Goal: Task Accomplishment & Management: Use online tool/utility

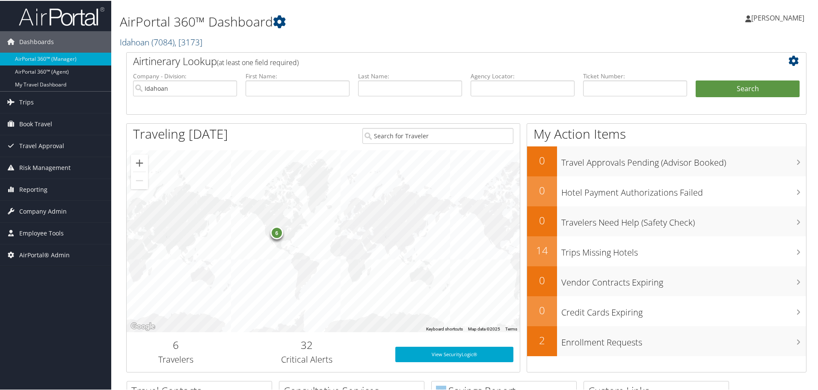
click at [157, 38] on span "( 7084 )" at bounding box center [162, 42] width 23 height 12
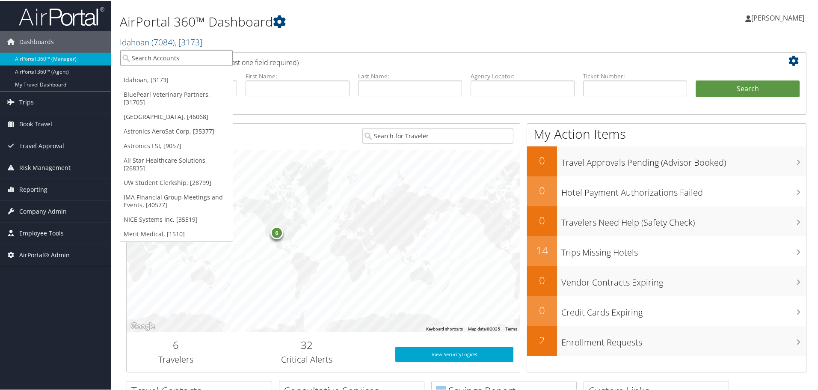
click at [157, 54] on input "search" at bounding box center [176, 57] width 112 height 16
click at [159, 99] on link "BluePearl Veterinary Partners, [31705]" at bounding box center [176, 97] width 112 height 22
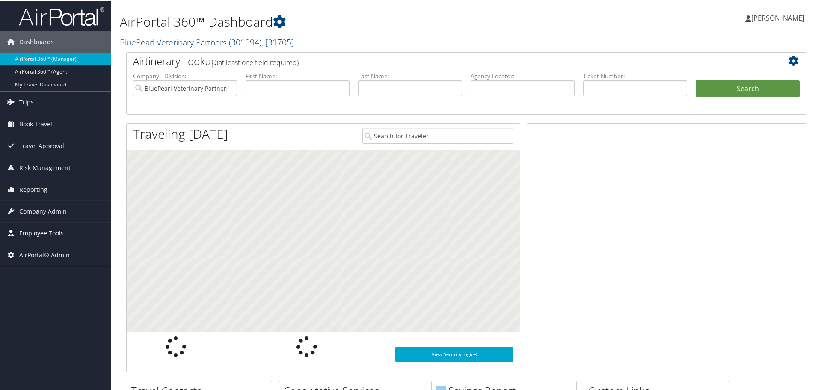
click at [50, 234] on span "Employee Tools" at bounding box center [41, 232] width 44 height 21
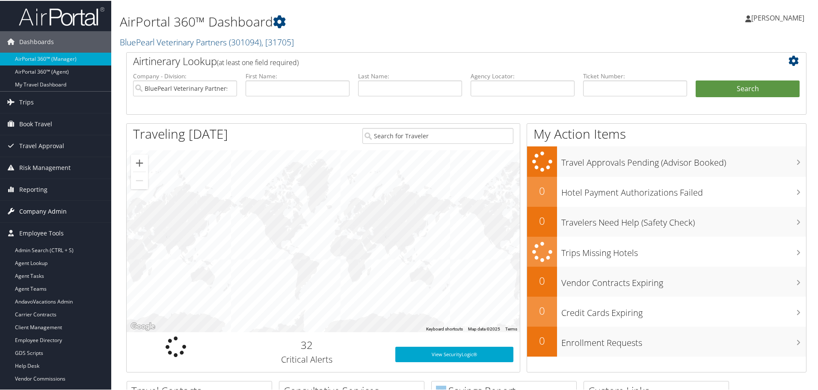
click at [50, 209] on span "Company Admin" at bounding box center [42, 210] width 47 height 21
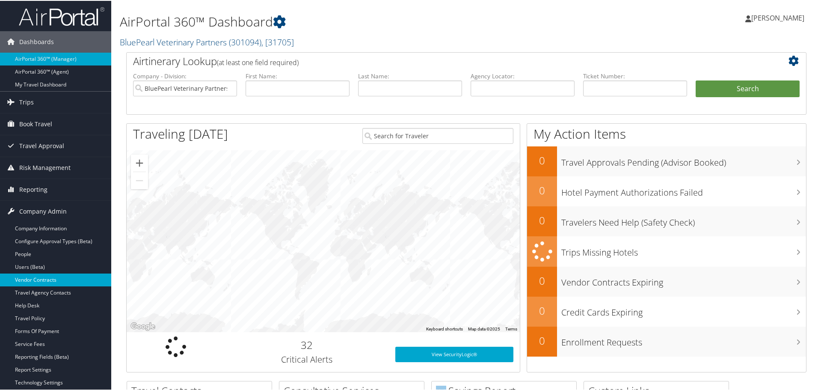
click at [36, 277] on link "Vendor Contracts" at bounding box center [55, 278] width 111 height 13
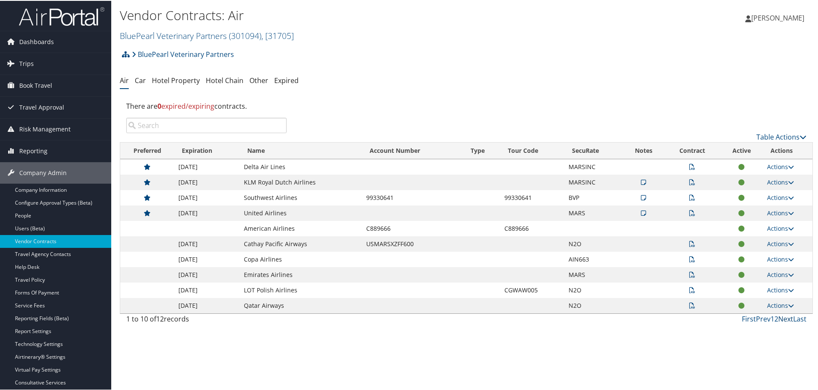
click at [781, 319] on link "Next" at bounding box center [785, 317] width 15 height 9
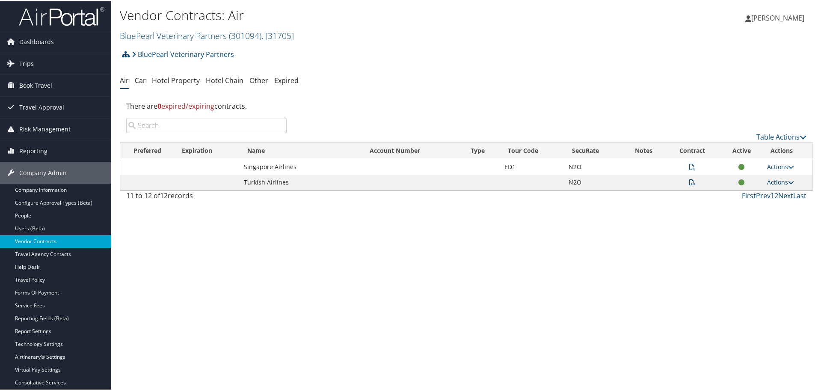
click at [690, 166] on icon at bounding box center [692, 166] width 6 height 6
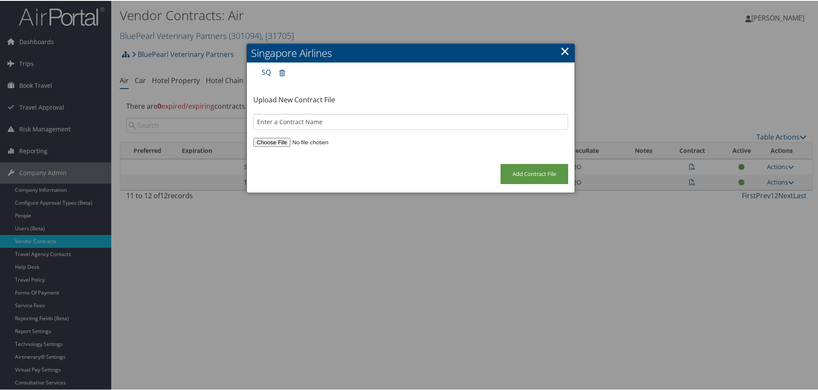
click at [266, 70] on link "SQ" at bounding box center [266, 71] width 9 height 9
click at [561, 50] on link "×" at bounding box center [565, 49] width 10 height 17
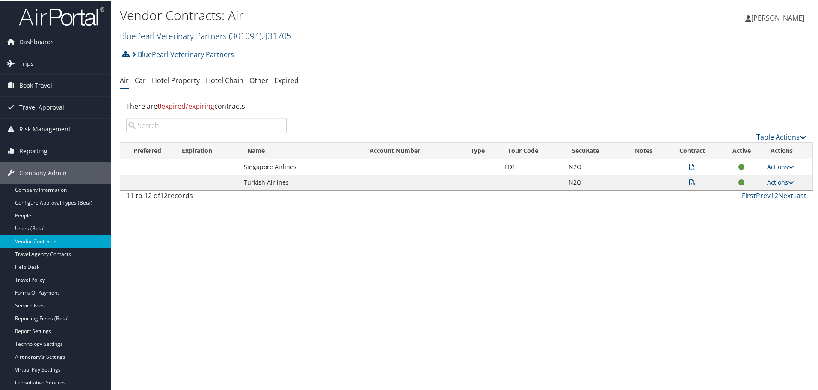
click at [182, 38] on link "BluePearl Veterinary Partners ( 301094 ) , [ 31705 ]" at bounding box center [207, 35] width 174 height 12
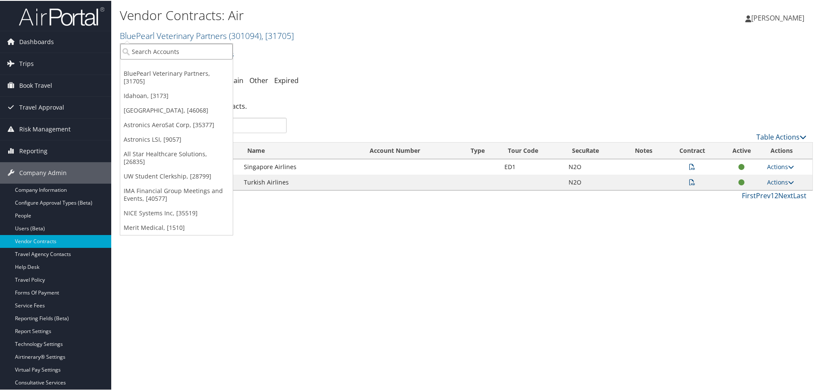
click at [172, 52] on input "search" at bounding box center [176, 51] width 112 height 16
type input "hunts"
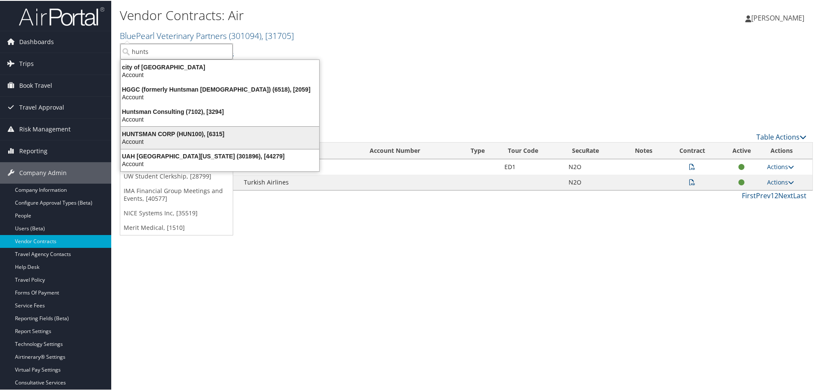
click at [182, 132] on div "HUNTSMAN CORP (HUN100), [6315]" at bounding box center [219, 133] width 209 height 8
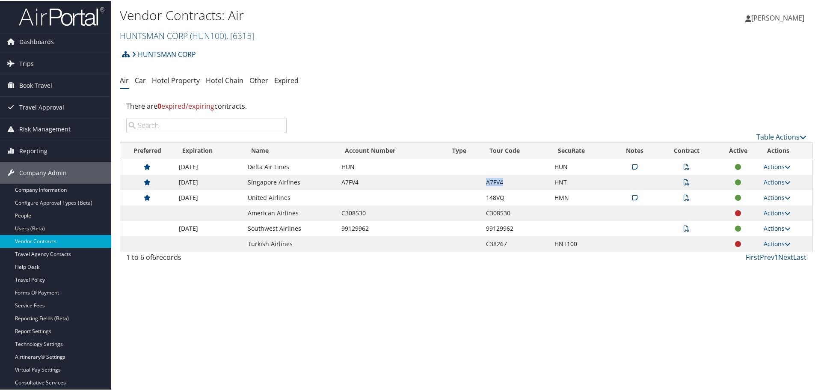
drag, startPoint x: 497, startPoint y: 182, endPoint x: 480, endPoint y: 180, distance: 16.8
click at [480, 180] on tr "03/31/2026 Singapore Airlines A7FV4 A7FV4 HNT Actions View Contracts Edit Contr…" at bounding box center [466, 181] width 692 height 15
copy tr "A7FV4"
click at [684, 182] on icon at bounding box center [687, 181] width 6 height 6
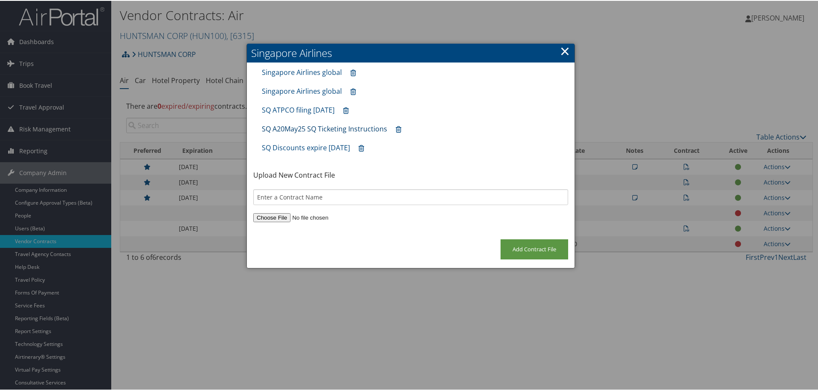
click at [317, 131] on link "SQ A20May25 SQ Ticketing Instructions" at bounding box center [324, 127] width 125 height 9
drag, startPoint x: 559, startPoint y: 52, endPoint x: 562, endPoint y: 56, distance: 4.8
click at [560, 52] on link "×" at bounding box center [565, 49] width 10 height 17
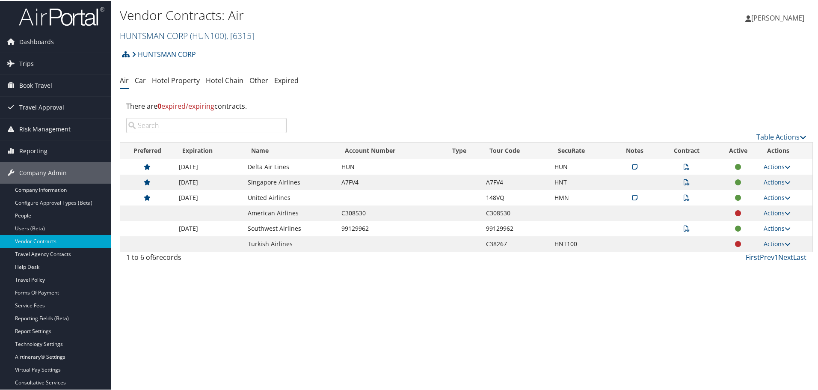
click at [159, 36] on link "HUNTSMAN CORP ( HUN100 ) , [ 6315 ]" at bounding box center [187, 35] width 134 height 12
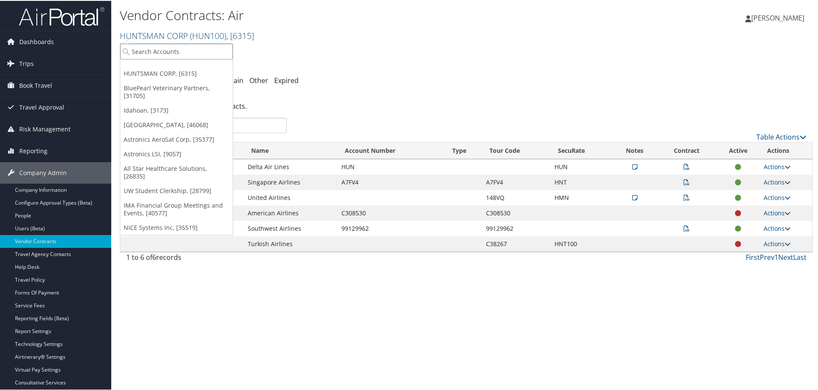
click at [156, 51] on input "search" at bounding box center [176, 51] width 112 height 16
type input "turkish"
click at [156, 51] on input "turkish" at bounding box center [176, 51] width 112 height 16
click at [156, 51] on input "search" at bounding box center [176, 51] width 112 height 16
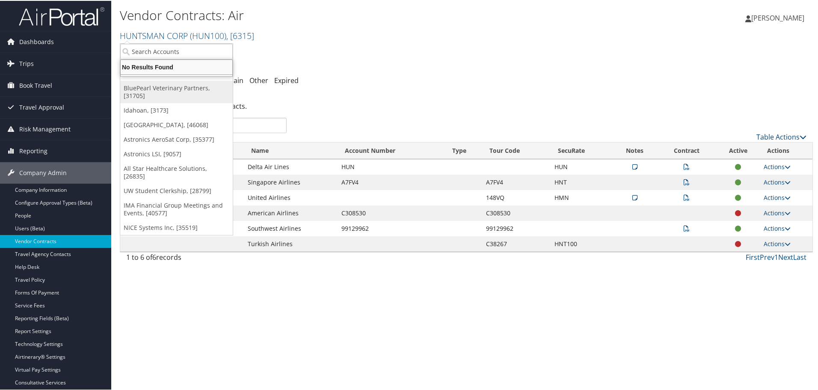
click at [165, 84] on link "BluePearl Veterinary Partners, [31705]" at bounding box center [176, 91] width 112 height 22
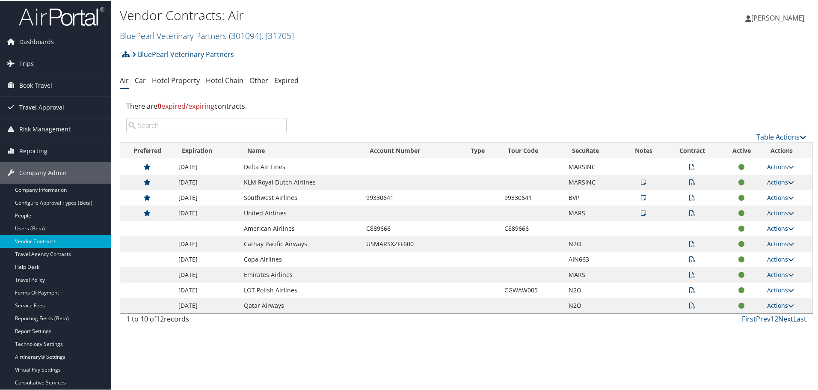
click at [780, 320] on link "Next" at bounding box center [785, 317] width 15 height 9
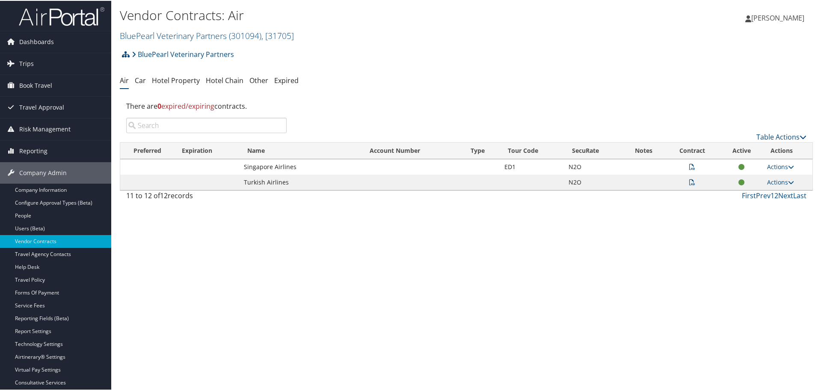
click at [689, 182] on icon at bounding box center [692, 181] width 6 height 6
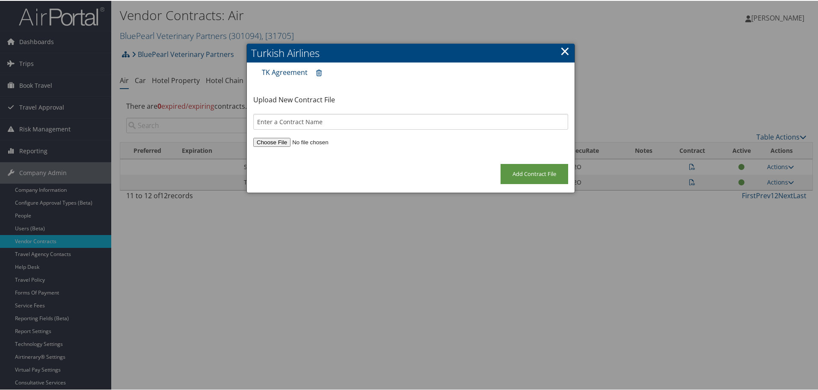
click at [290, 72] on link "TK Agreement" at bounding box center [285, 71] width 46 height 9
drag, startPoint x: 565, startPoint y: 47, endPoint x: 554, endPoint y: 48, distance: 11.2
click at [565, 47] on link "×" at bounding box center [565, 49] width 10 height 17
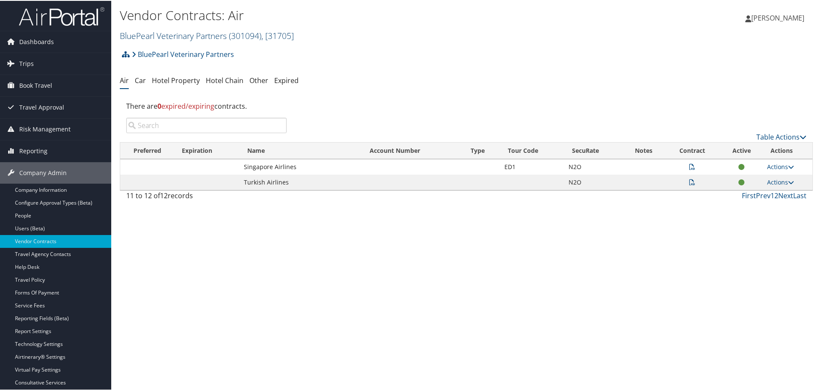
click at [179, 38] on link "BluePearl Veterinary Partners ( 301094 ) , [ 31705 ]" at bounding box center [207, 35] width 174 height 12
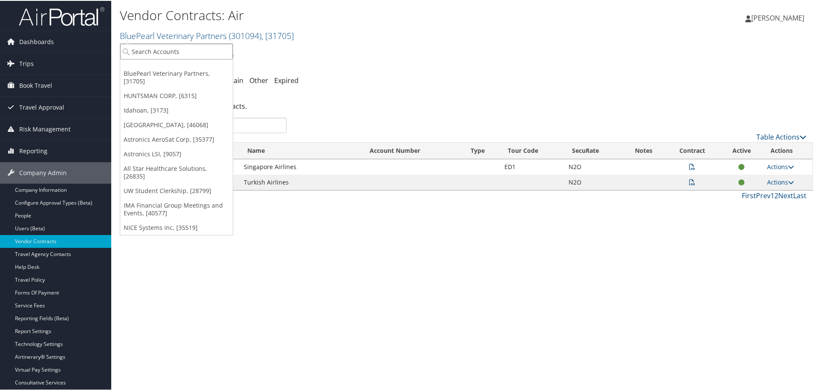
click at [172, 52] on input "search" at bounding box center [176, 51] width 112 height 16
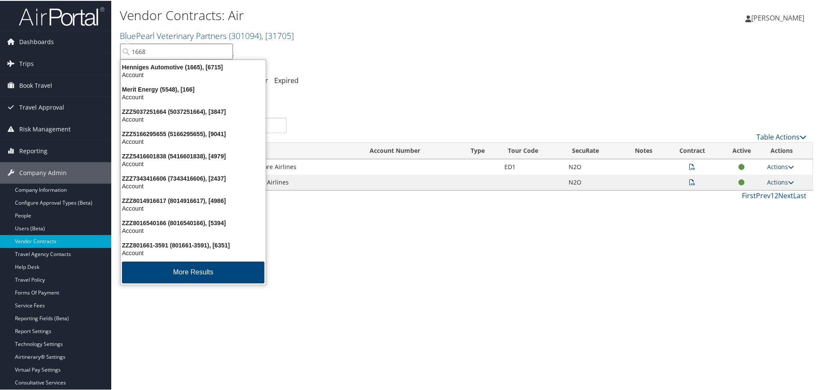
type input "16683"
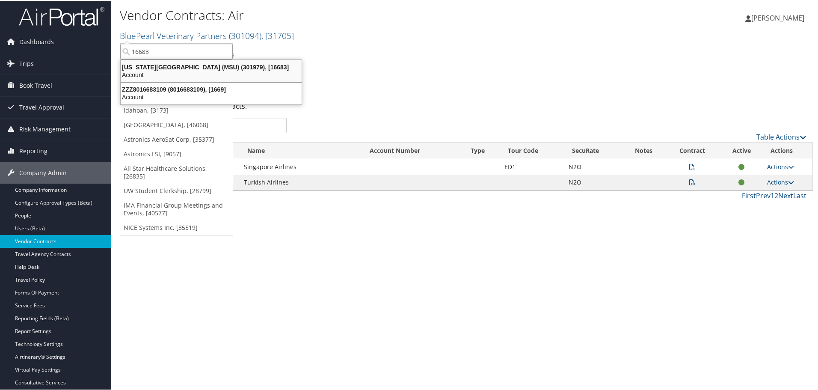
click at [164, 68] on div "Michigan State University (MSU) (301979), [16683]" at bounding box center [210, 66] width 191 height 8
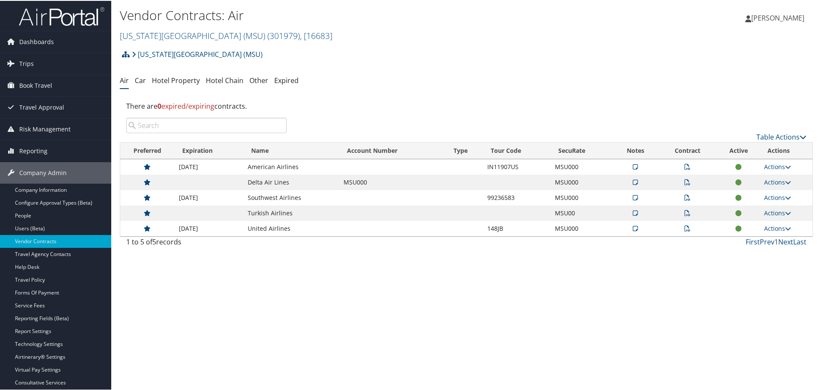
click at [684, 212] on icon at bounding box center [687, 212] width 6 height 6
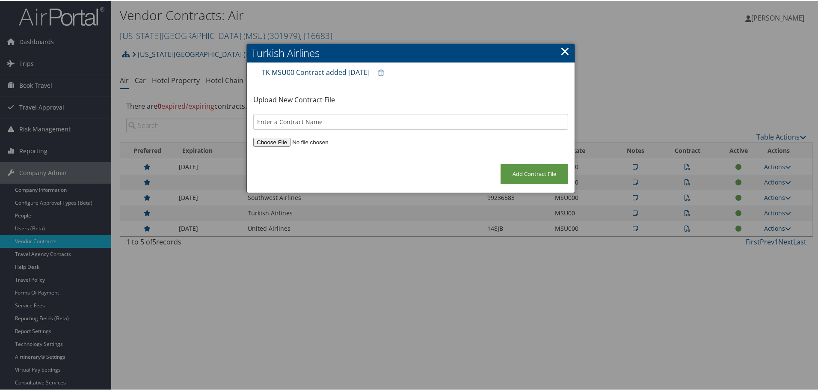
click at [315, 72] on link "TK MSU00 Contract added [DATE]" at bounding box center [316, 71] width 108 height 9
click at [560, 53] on link "×" at bounding box center [565, 49] width 10 height 17
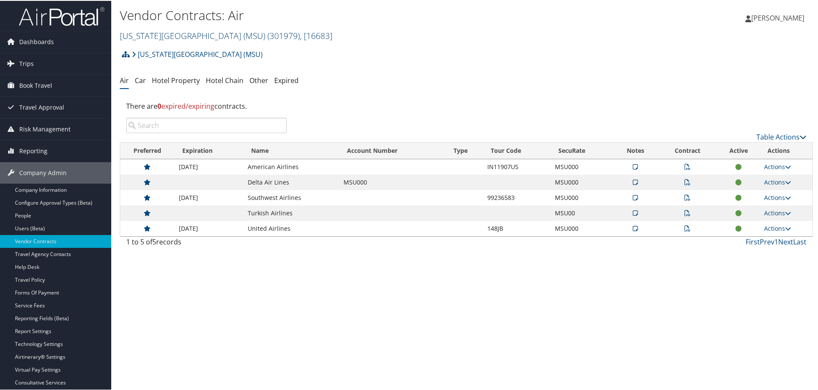
click at [235, 32] on link "[US_STATE][GEOGRAPHIC_DATA] (MSU) ( 301979 ) , [ 16683 ]" at bounding box center [226, 35] width 213 height 12
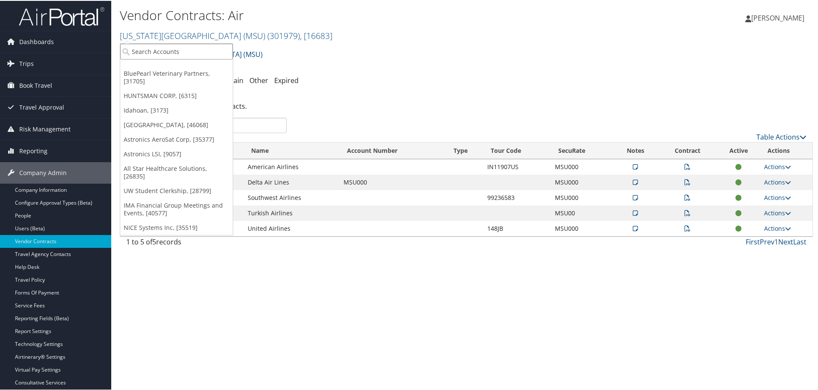
click at [219, 50] on input "search" at bounding box center [176, 51] width 112 height 16
type input "5251"
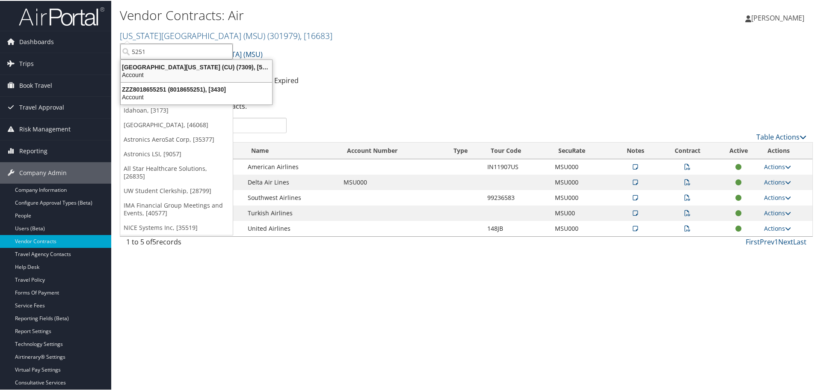
click at [188, 71] on div "Account" at bounding box center [196, 74] width 162 height 8
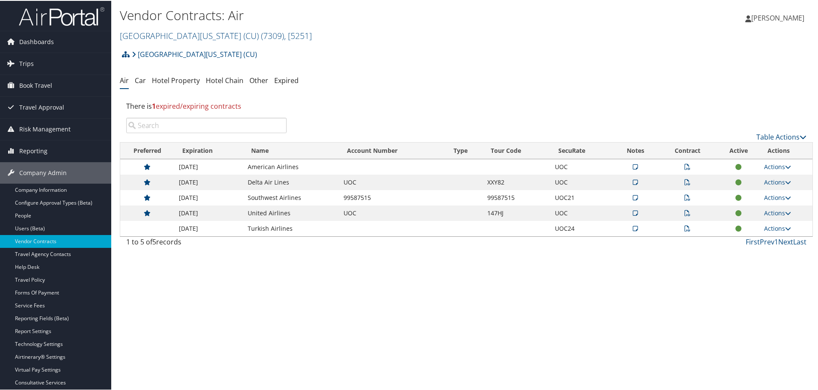
click at [684, 228] on icon at bounding box center [687, 228] width 6 height 6
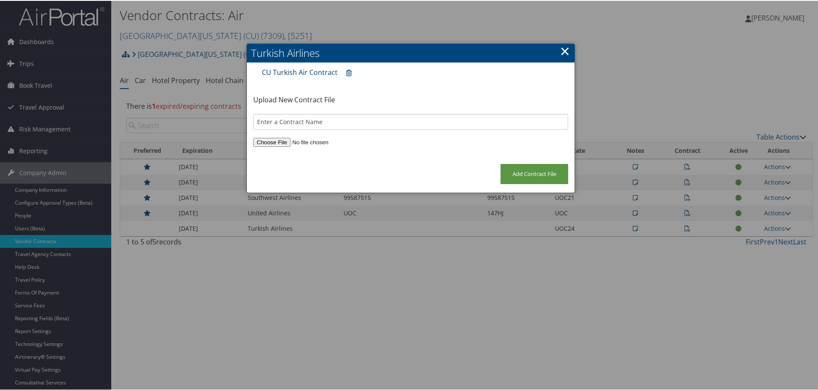
click at [305, 73] on link "CU Turkish Air Contract" at bounding box center [300, 71] width 76 height 9
click at [566, 55] on link "×" at bounding box center [565, 49] width 10 height 17
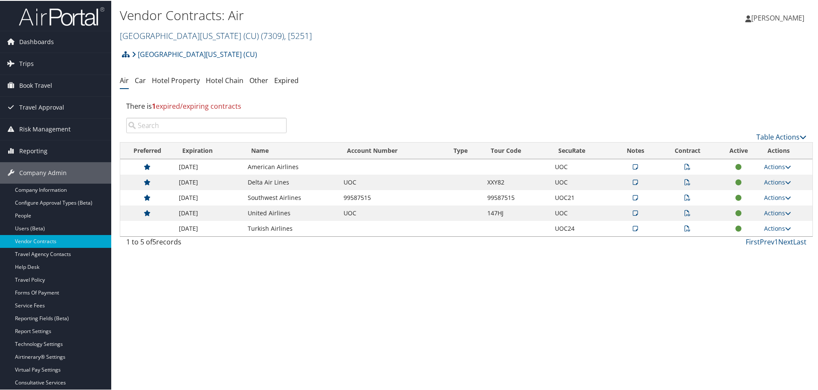
click at [146, 39] on link "University of Colorado (CU) ( 7309 ) , [ 5251 ]" at bounding box center [216, 35] width 192 height 12
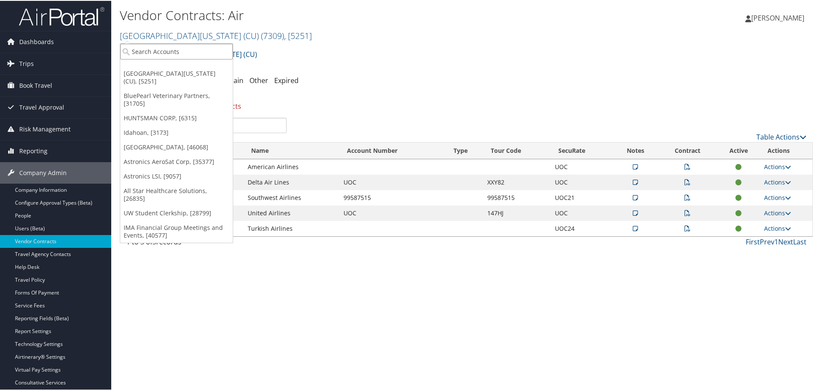
click at [153, 55] on input "search" at bounding box center [176, 51] width 112 height 16
type input "13433"
click at [189, 74] on div "Account" at bounding box center [204, 74] width 179 height 8
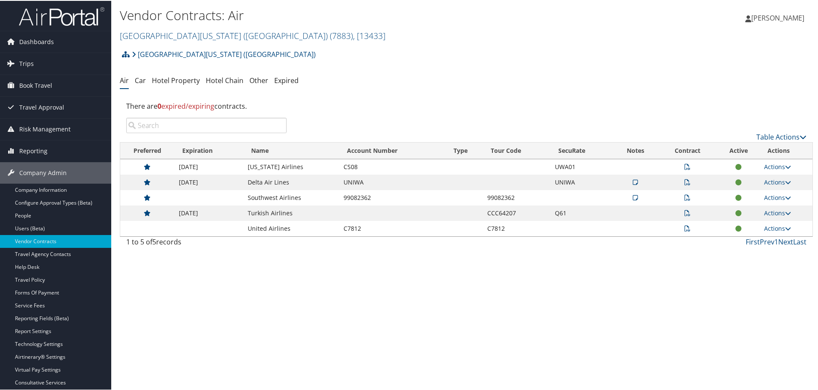
click at [503, 210] on td "CCC64207" at bounding box center [517, 211] width 68 height 15
copy td "CCC64207"
click at [684, 214] on icon at bounding box center [687, 212] width 6 height 6
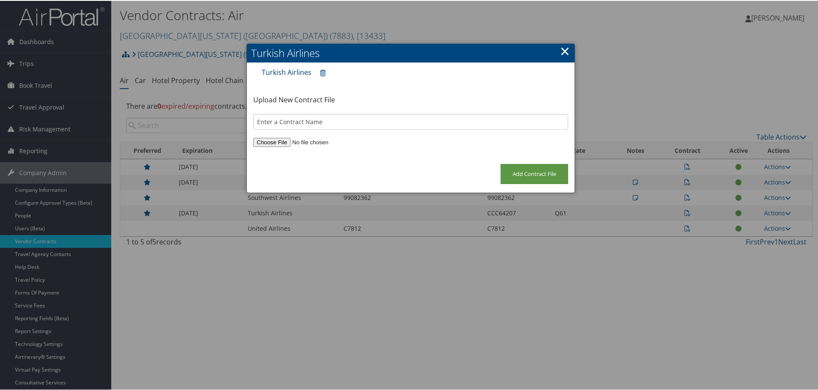
click at [279, 73] on link "Turkish Airlines" at bounding box center [287, 71] width 50 height 9
